Goal: Check status: Check status

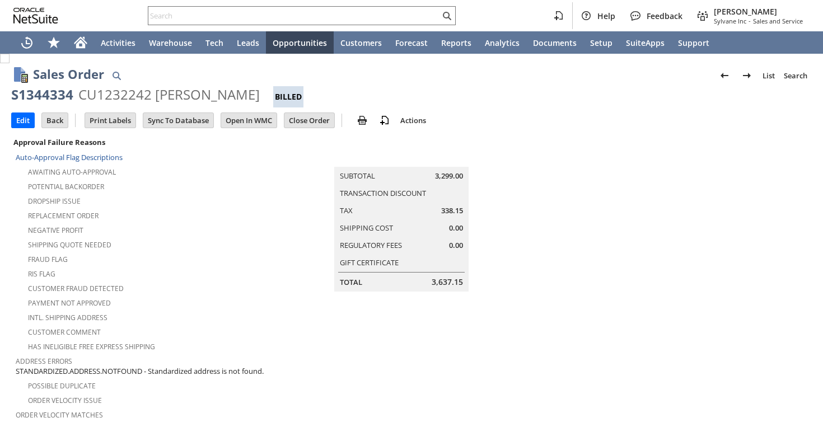
scroll to position [308, 0]
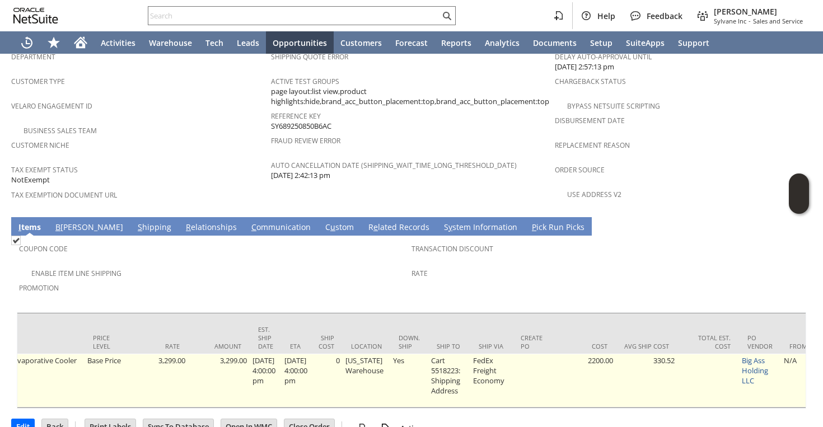
scroll to position [0, 597]
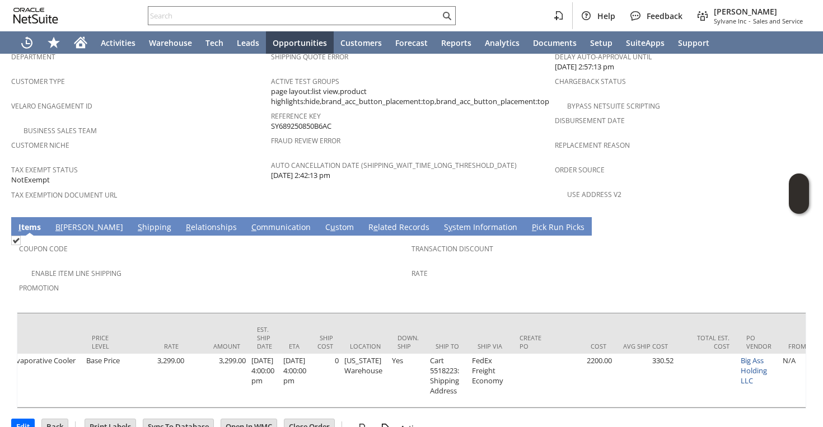
click at [135, 222] on link "S hipping" at bounding box center [154, 228] width 39 height 12
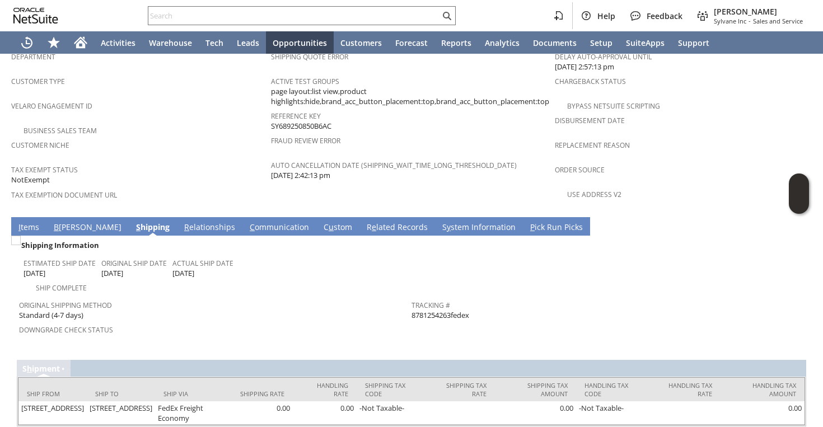
click at [424, 310] on span "8781254263fedex" at bounding box center [441, 315] width 58 height 11
click at [406, 322] on td "Downgrade Check Status" at bounding box center [215, 334] width 393 height 25
drag, startPoint x: 408, startPoint y: 292, endPoint x: 448, endPoint y: 291, distance: 39.2
click at [448, 295] on tr "Original Shipping Method Standard (4-7 days) Downgrade Check Status Tracking # …" at bounding box center [411, 321] width 785 height 52
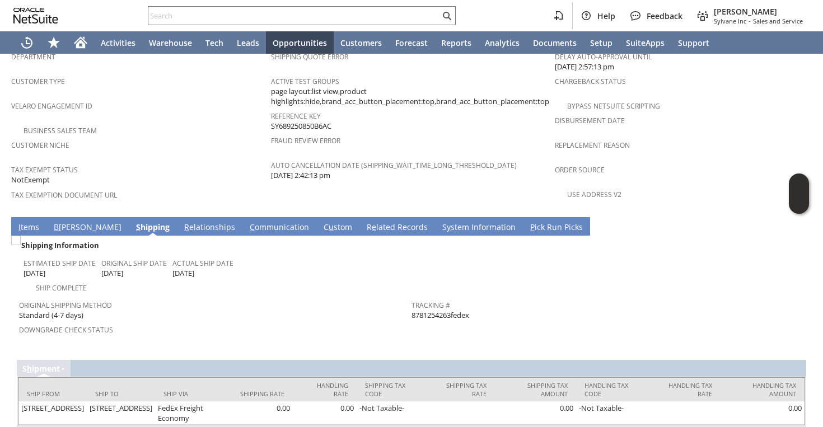
drag, startPoint x: 453, startPoint y: 293, endPoint x: 413, endPoint y: 296, distance: 40.4
click at [413, 310] on span "8781254263fedex" at bounding box center [441, 315] width 58 height 11
copy span "8781254263"
click at [280, 253] on td "Estimated Ship Date [DATE] Original Ship Date [DATE] Actual Ship Date [DATE]" at bounding box center [218, 266] width 388 height 27
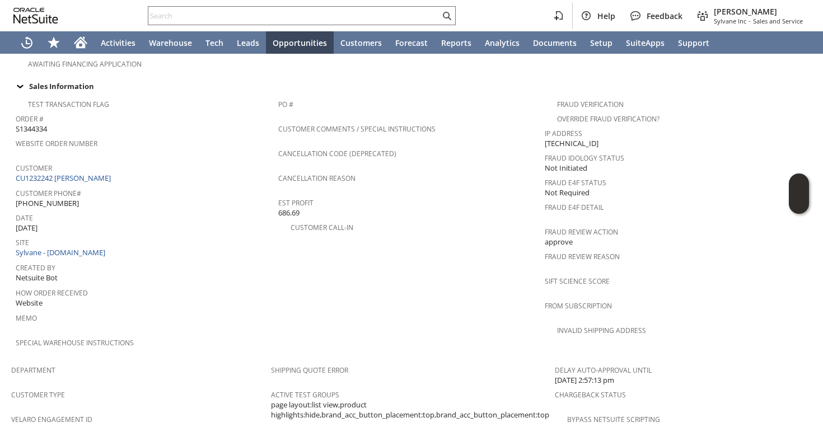
scroll to position [0, 0]
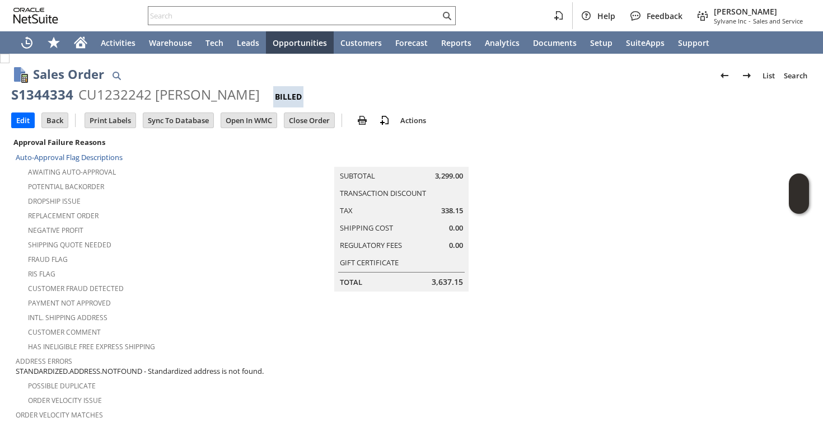
click at [273, 253] on td "Summary Subtotal 3,299.00 Transaction Discount Tax 338.15 Shipping Cost 0.00 Re…" at bounding box center [413, 213] width 284 height 157
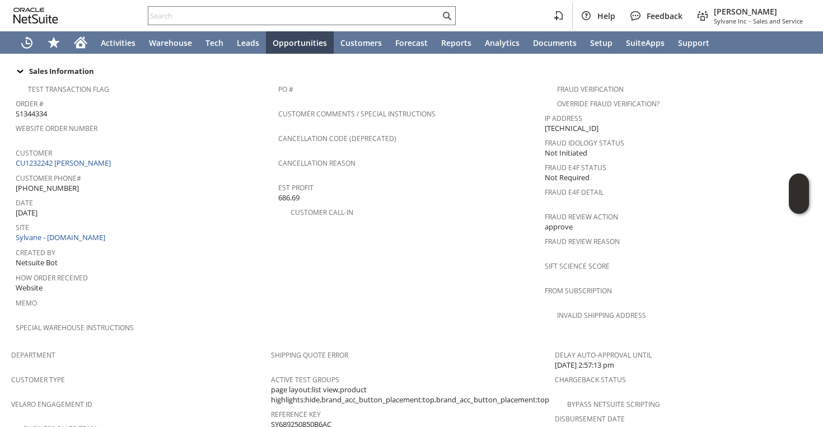
scroll to position [735, 0]
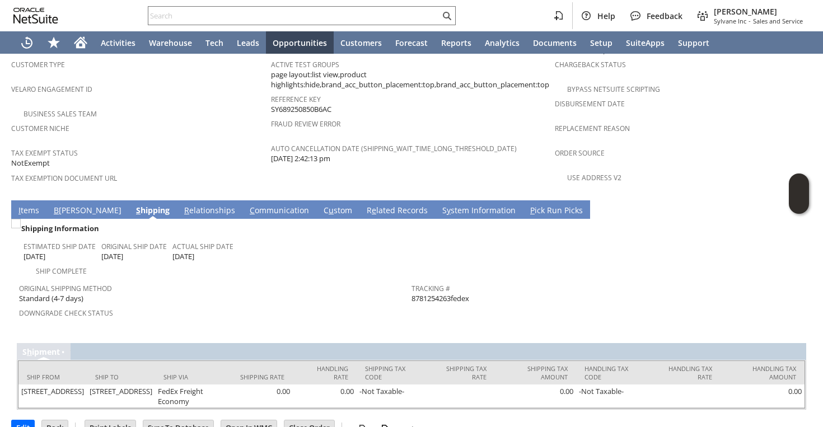
click at [29, 205] on link "I tems" at bounding box center [29, 211] width 26 height 12
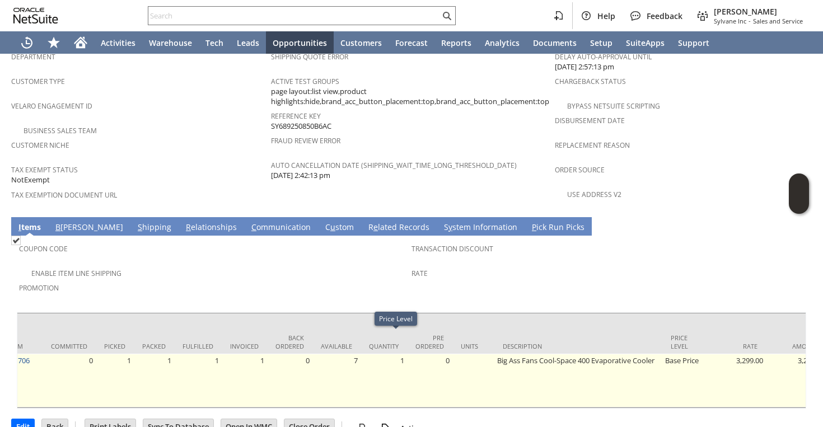
scroll to position [0, 0]
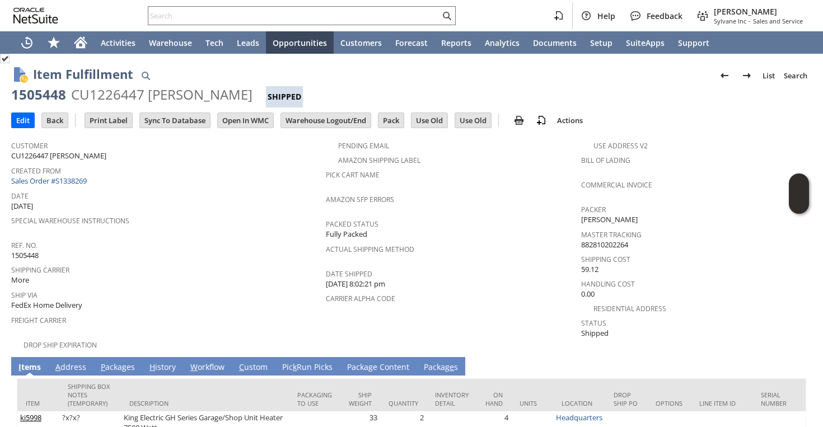
scroll to position [89, 0]
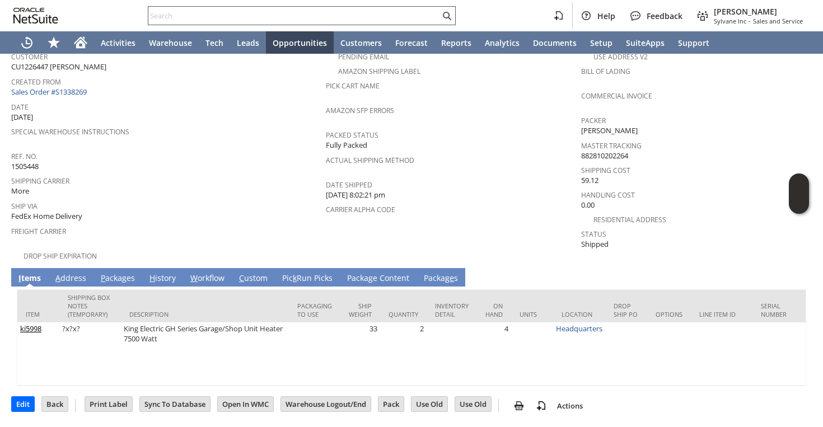
click at [387, 16] on input "text" at bounding box center [294, 15] width 292 height 13
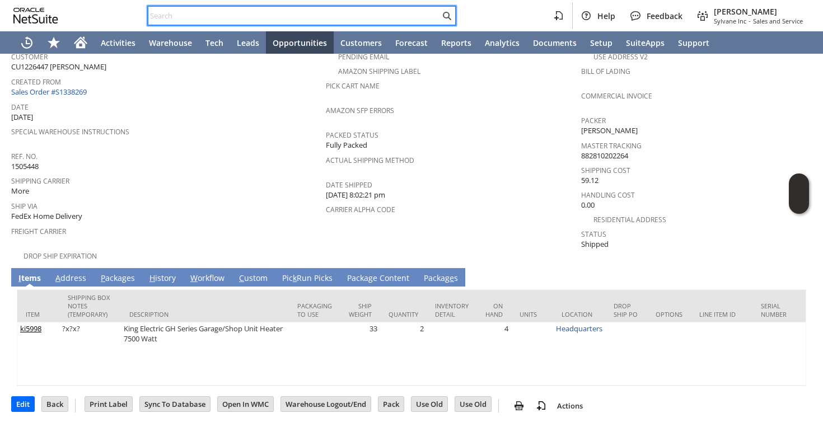
paste input "9707049075"
type input "9707049075"
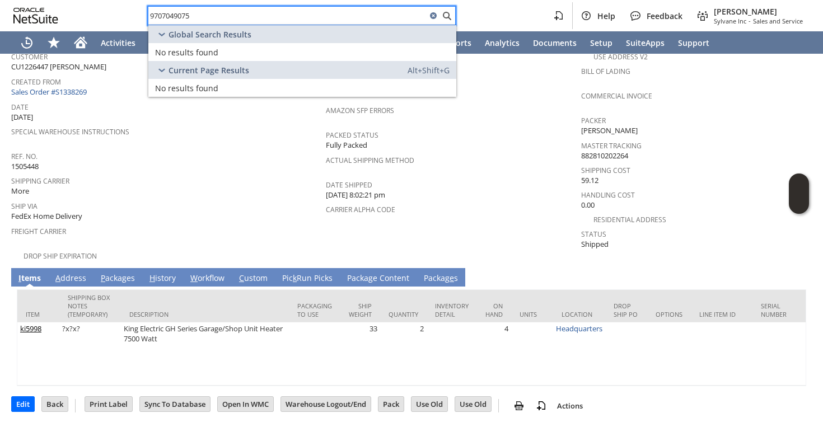
click at [300, 15] on input "9707049075" at bounding box center [287, 15] width 278 height 13
